Goal: Information Seeking & Learning: Learn about a topic

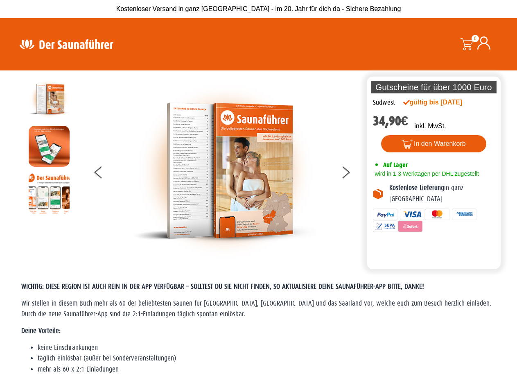
click at [53, 97] on img at bounding box center [49, 99] width 41 height 41
click at [54, 148] on img at bounding box center [49, 146] width 41 height 41
click at [347, 172] on button at bounding box center [350, 173] width 20 height 20
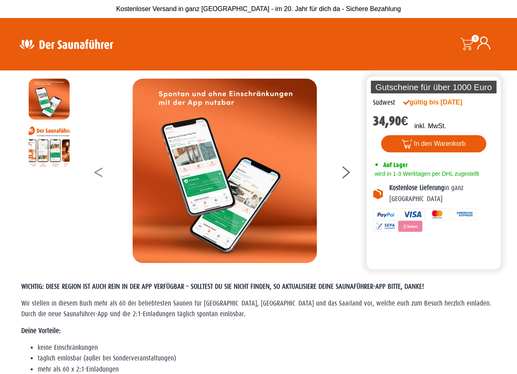
click at [96, 172] on button at bounding box center [105, 173] width 20 height 20
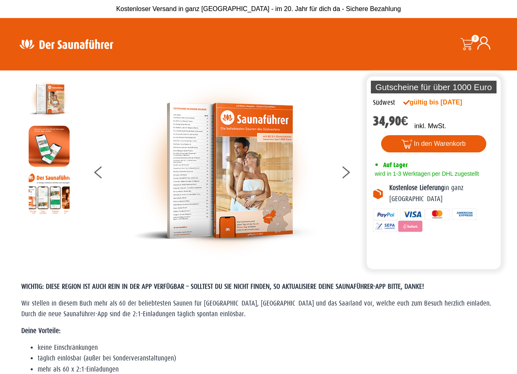
click at [176, 163] on img at bounding box center [225, 171] width 184 height 184
click at [176, 160] on img at bounding box center [225, 171] width 184 height 184
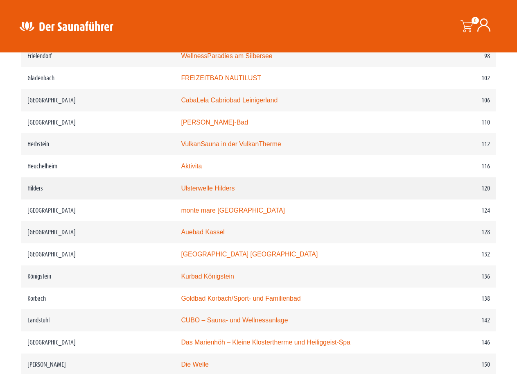
scroll to position [941, 0]
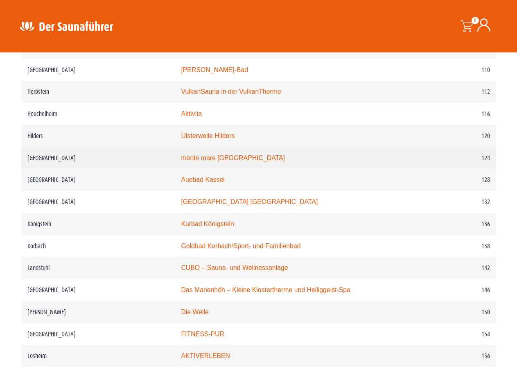
click at [218, 160] on link "monte mare [GEOGRAPHIC_DATA]" at bounding box center [233, 157] width 104 height 7
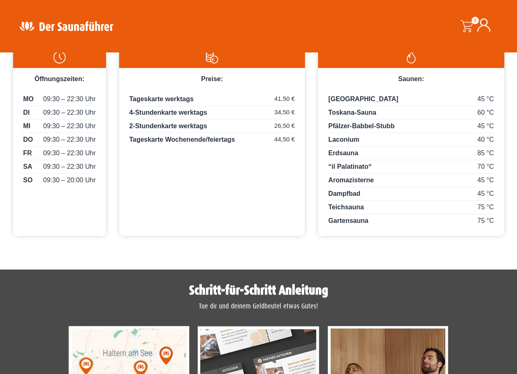
scroll to position [245, 0]
